Goal: Task Accomplishment & Management: Manage account settings

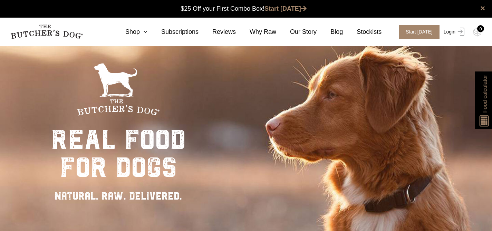
click at [453, 30] on link "Login" at bounding box center [453, 32] width 22 height 14
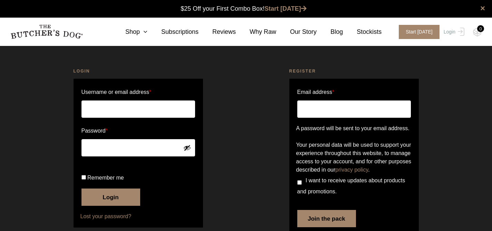
type input "aparris1105@gmail.com"
click at [99, 206] on button "Login" at bounding box center [111, 197] width 59 height 17
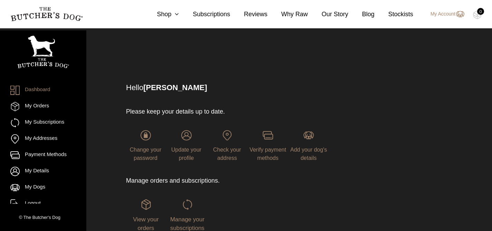
scroll to position [55, 0]
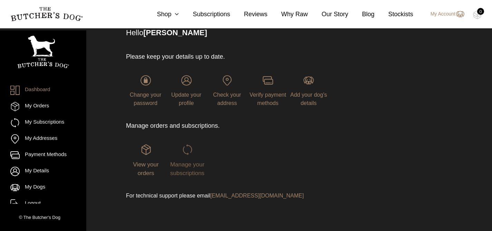
click at [182, 164] on span "Manage your subscriptions" at bounding box center [187, 169] width 34 height 16
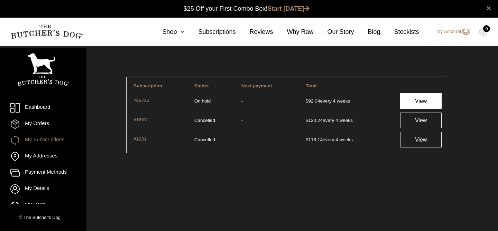
click at [416, 105] on link "View" at bounding box center [420, 101] width 41 height 16
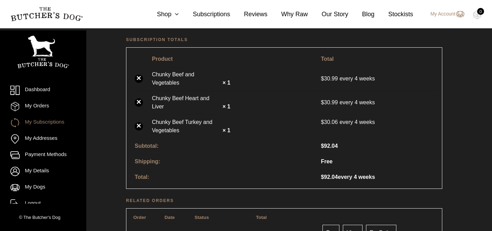
scroll to position [246, 0]
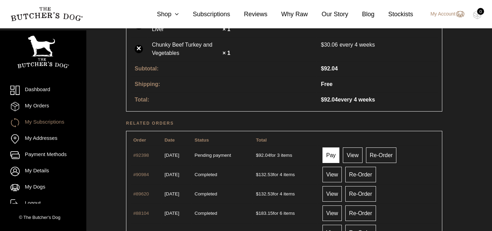
click at [335, 157] on link "Pay" at bounding box center [331, 156] width 17 height 16
click at [338, 154] on link "Pay" at bounding box center [331, 156] width 17 height 16
